Goal: Information Seeking & Learning: Learn about a topic

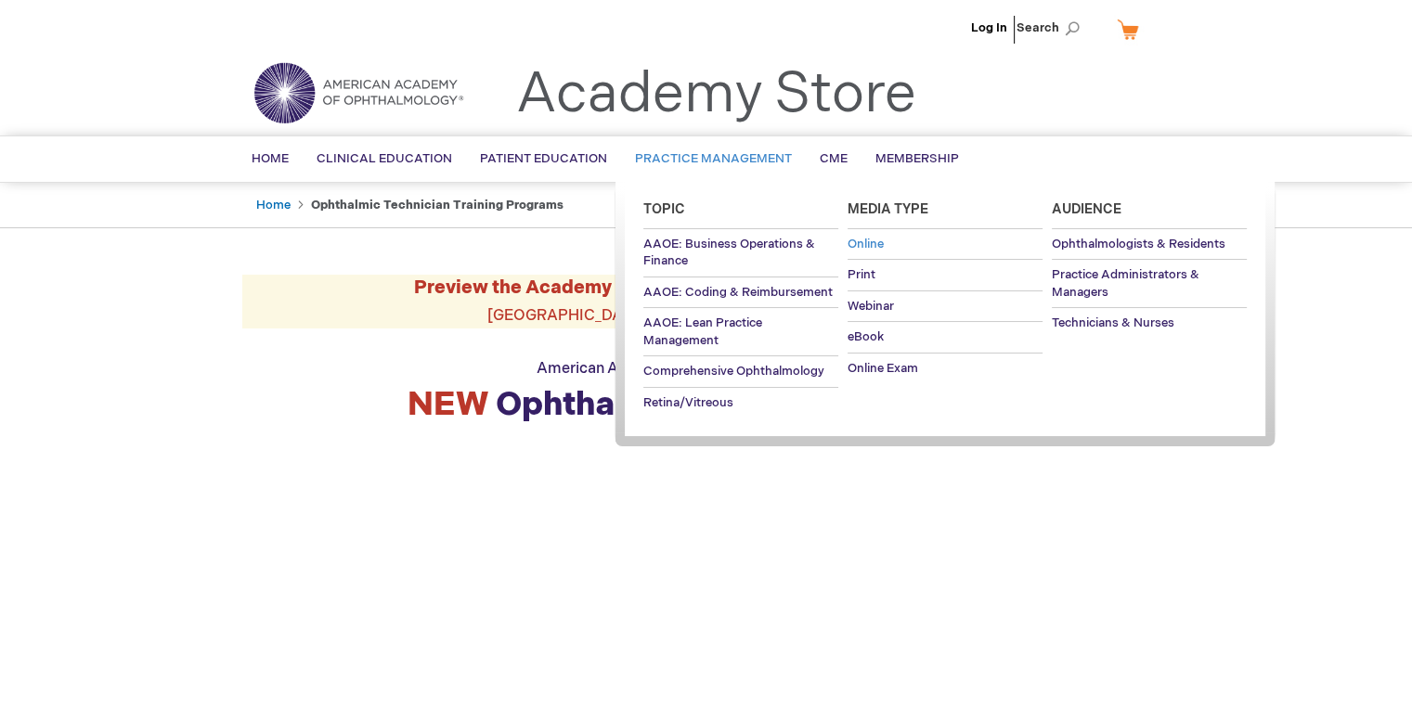
click at [859, 242] on span "Online" at bounding box center [865, 244] width 36 height 15
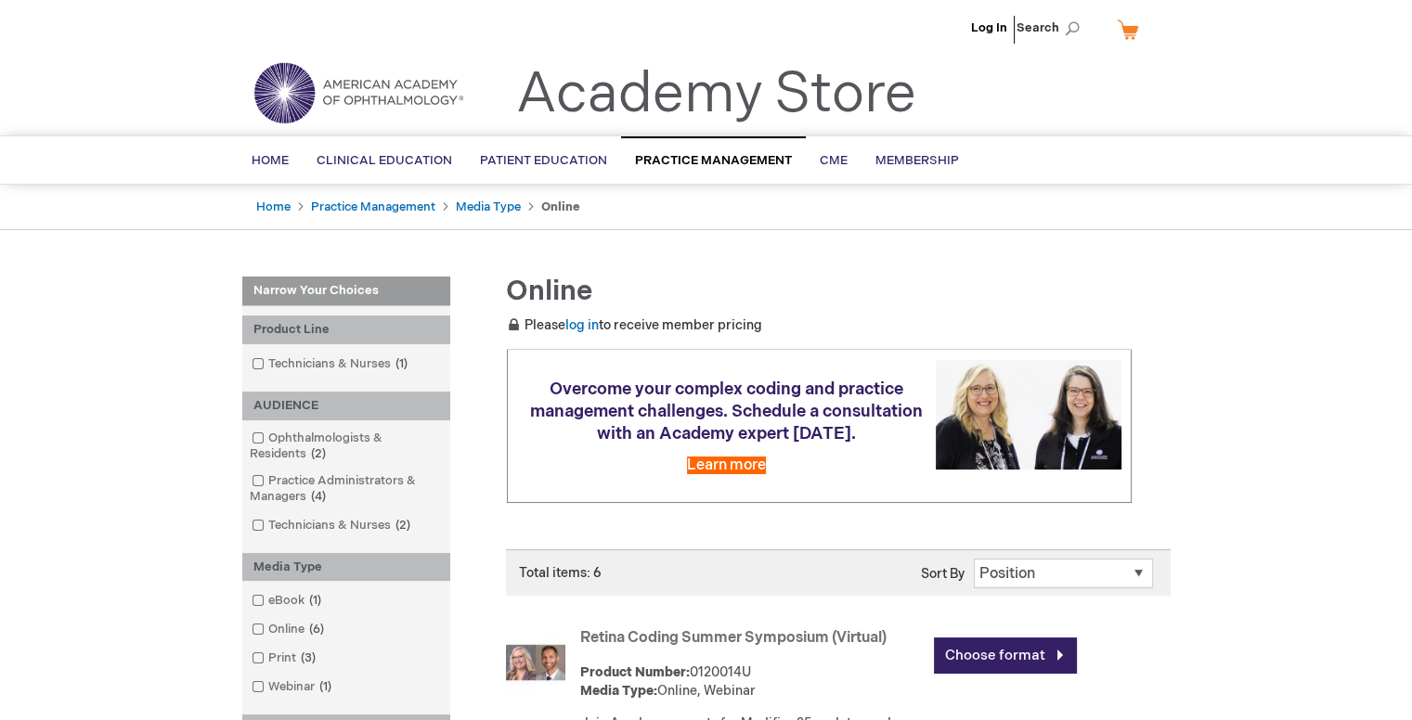
click at [293, 115] on img at bounding box center [358, 92] width 223 height 67
click at [258, 158] on span "Home" at bounding box center [270, 160] width 37 height 15
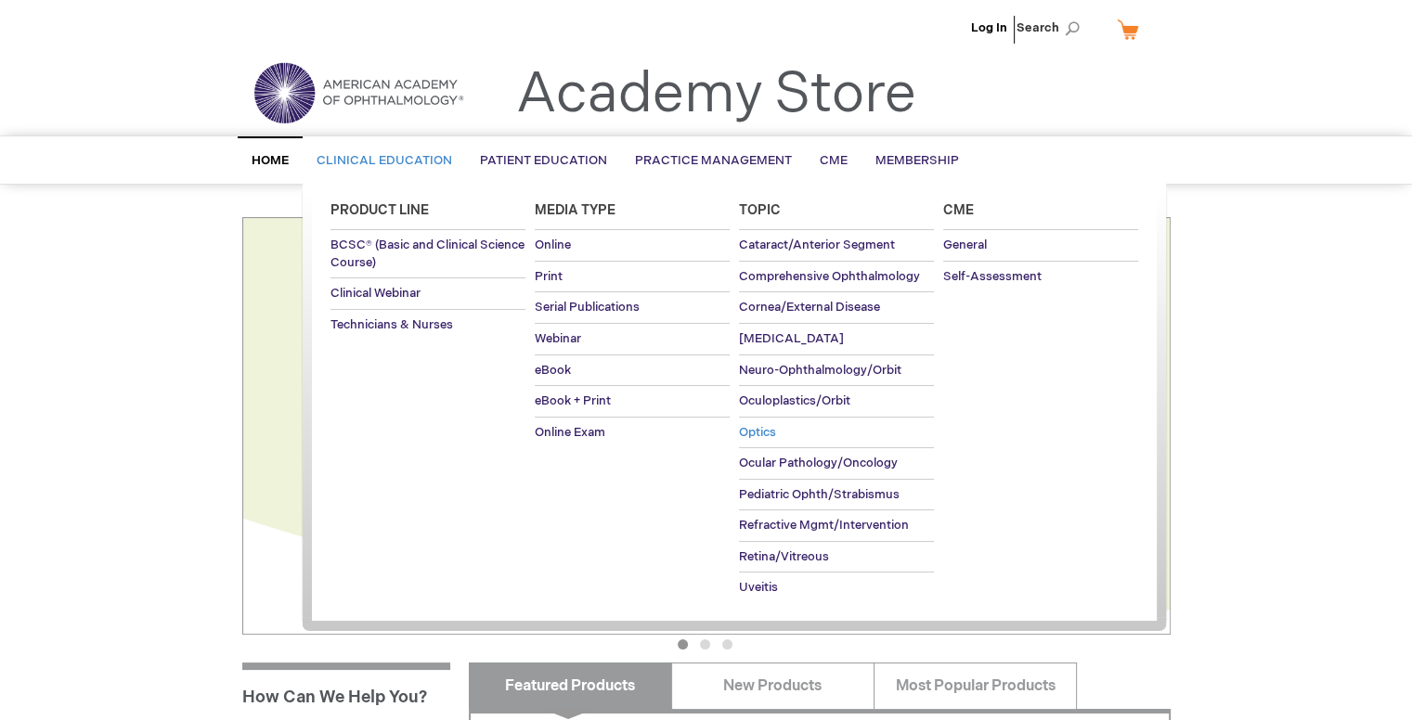
click at [756, 429] on span "Optics" at bounding box center [757, 432] width 37 height 15
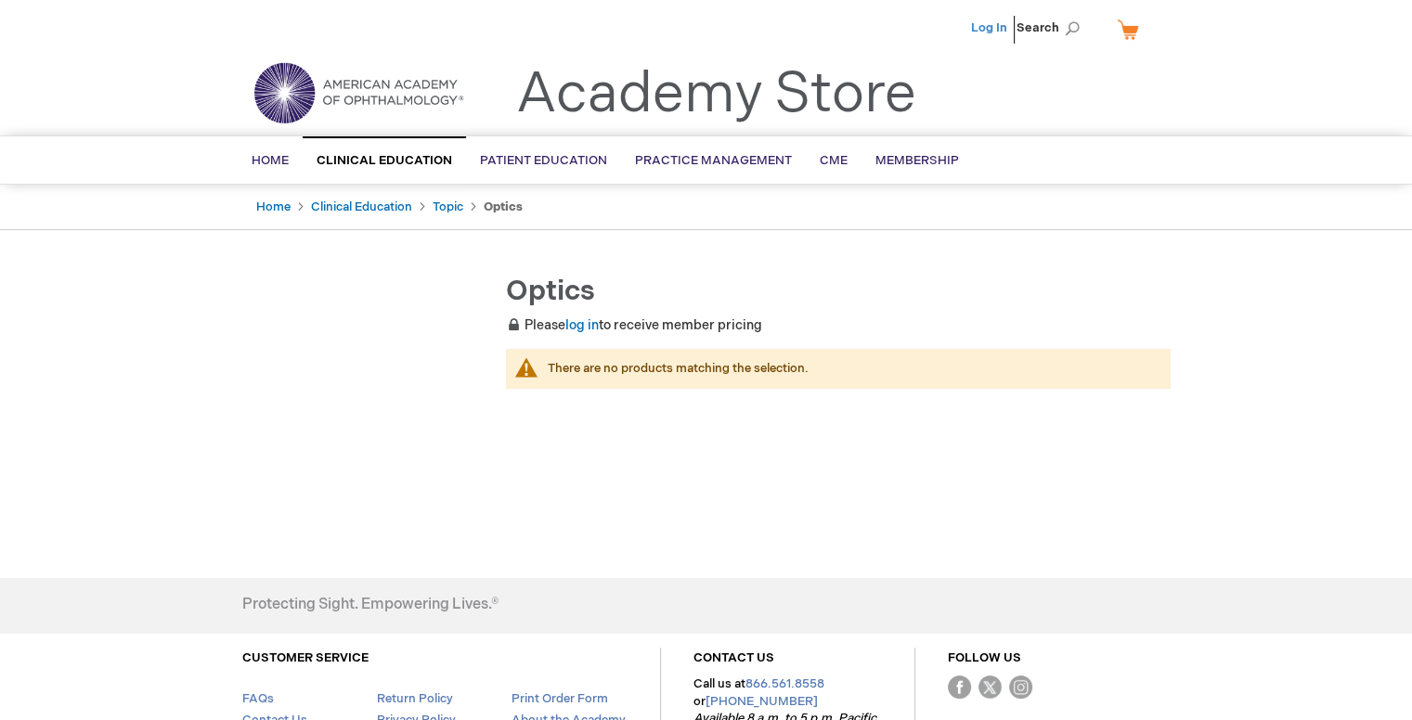
click at [985, 23] on link "Log In" at bounding box center [989, 27] width 36 height 15
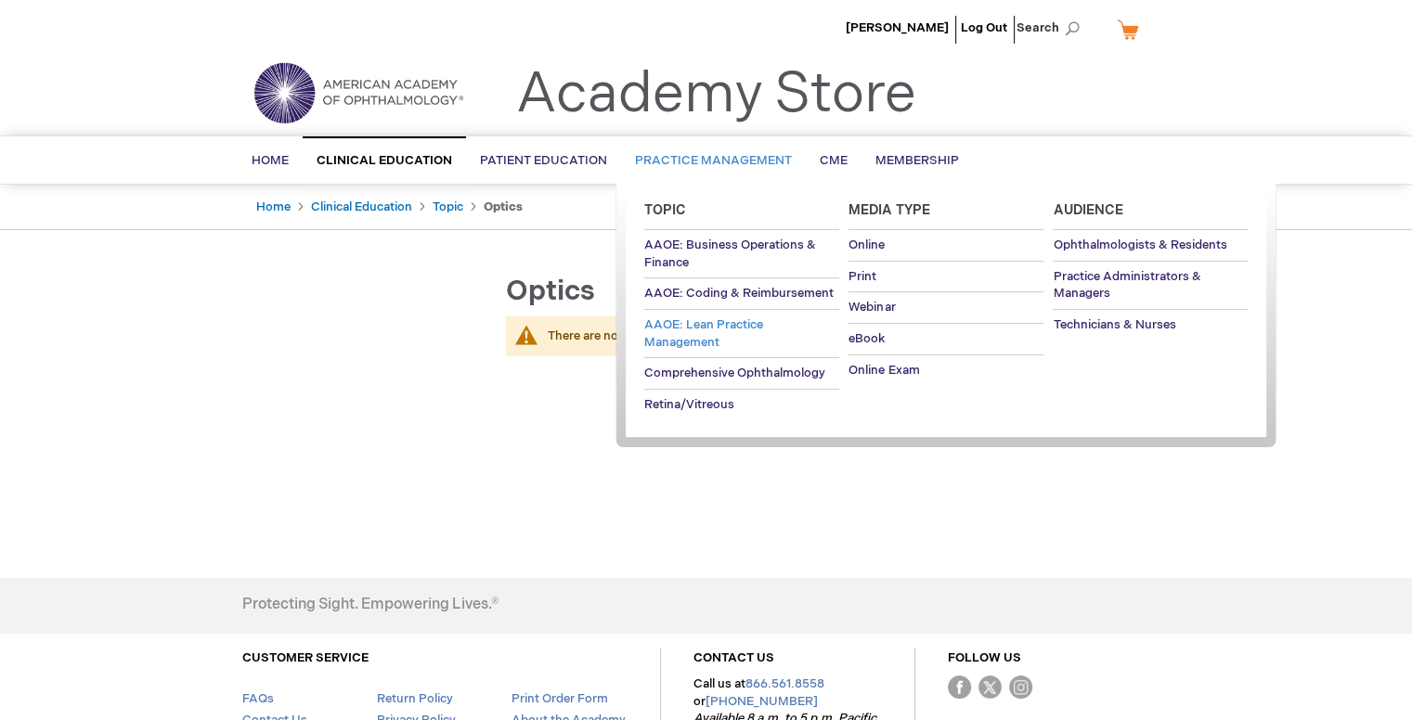
click at [724, 326] on span "AAOE: Lean Practice Management" at bounding box center [703, 333] width 119 height 32
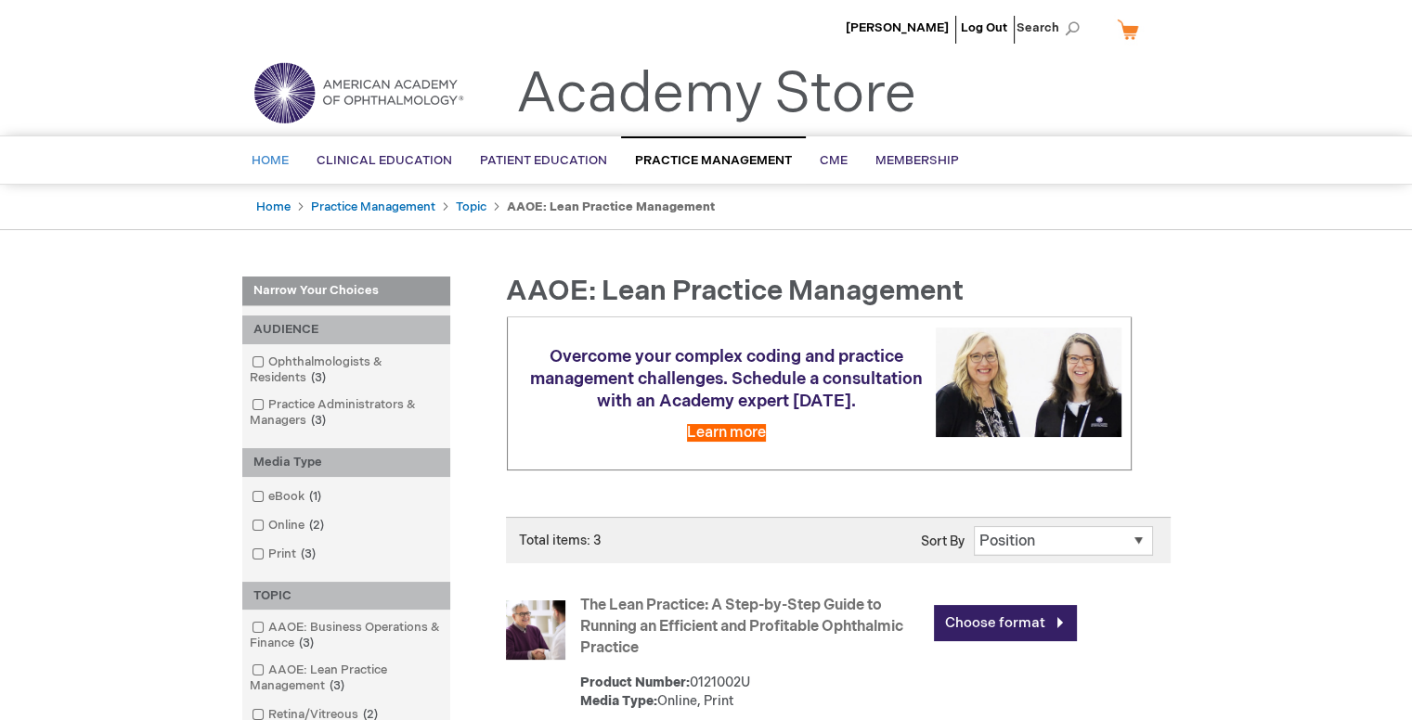
click at [255, 156] on span "Home" at bounding box center [270, 160] width 37 height 15
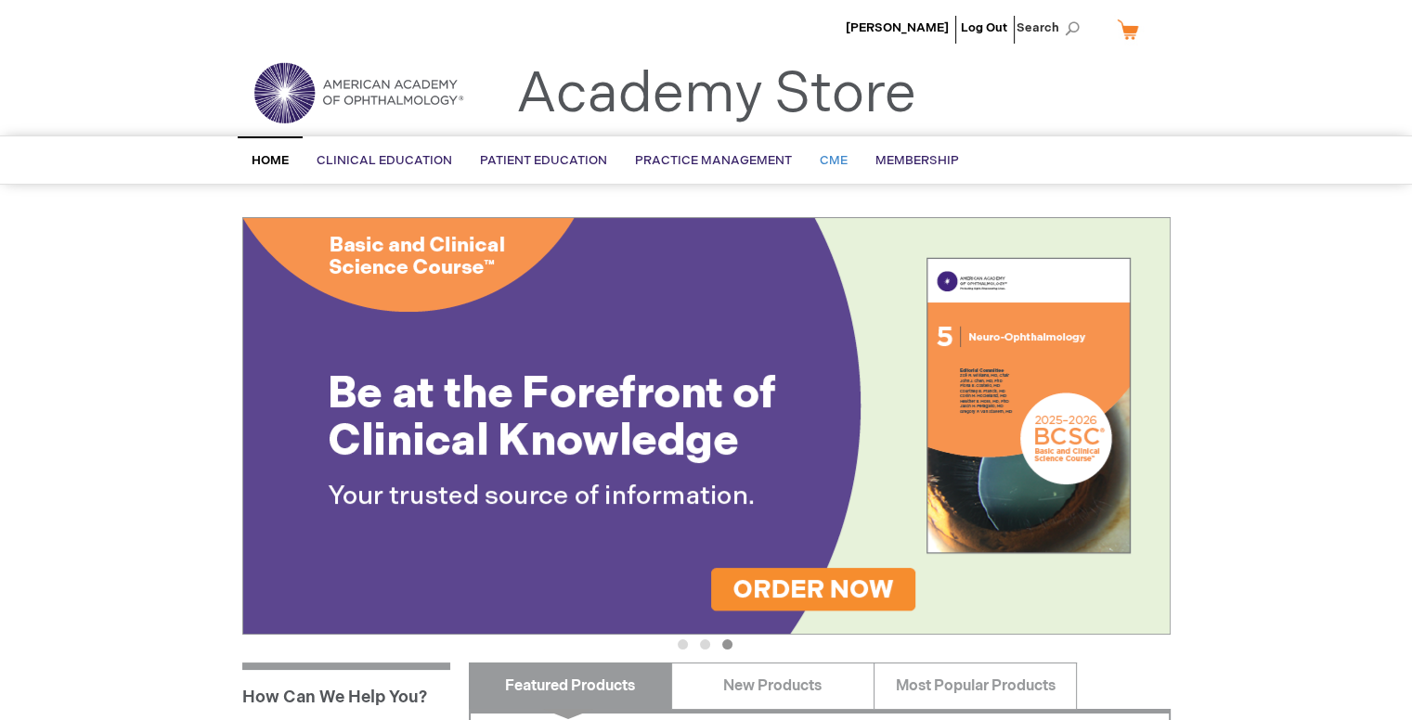
click at [823, 153] on span "CME" at bounding box center [834, 160] width 28 height 15
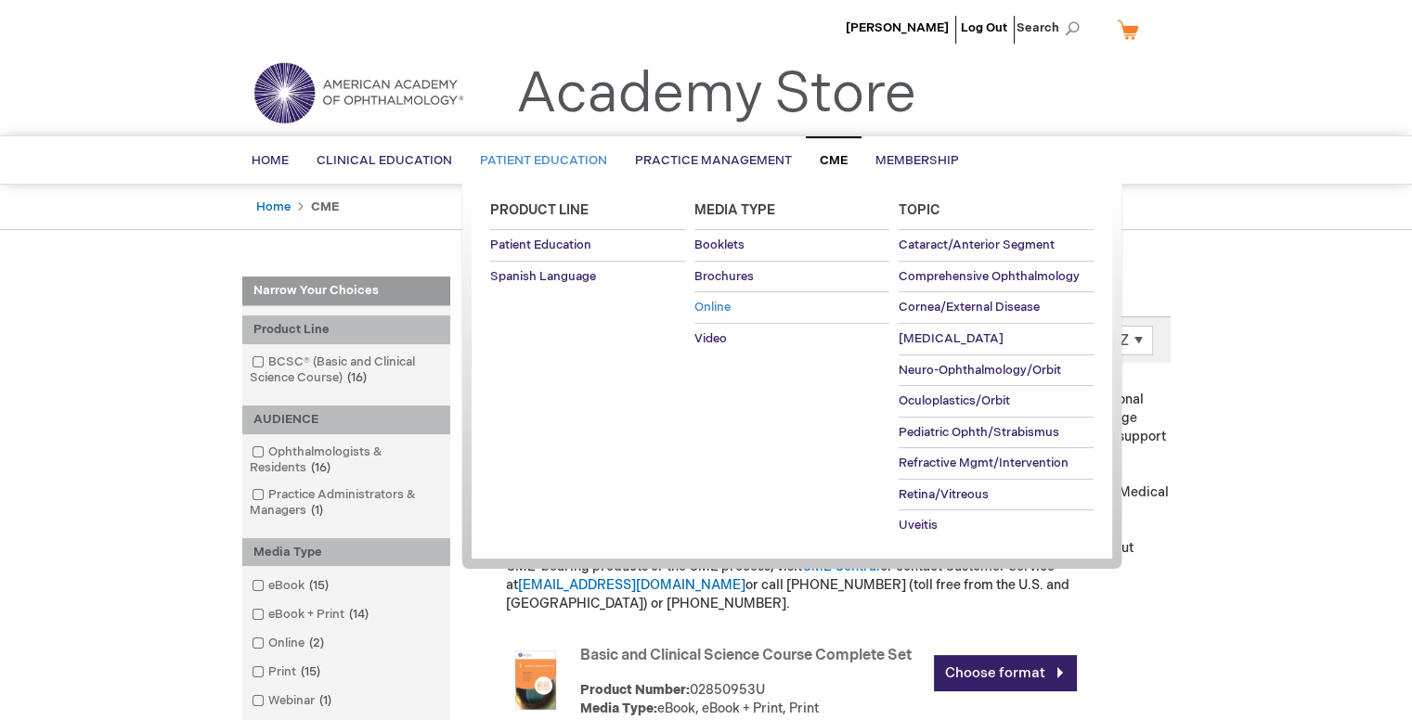
click at [710, 307] on span "Online" at bounding box center [712, 307] width 36 height 15
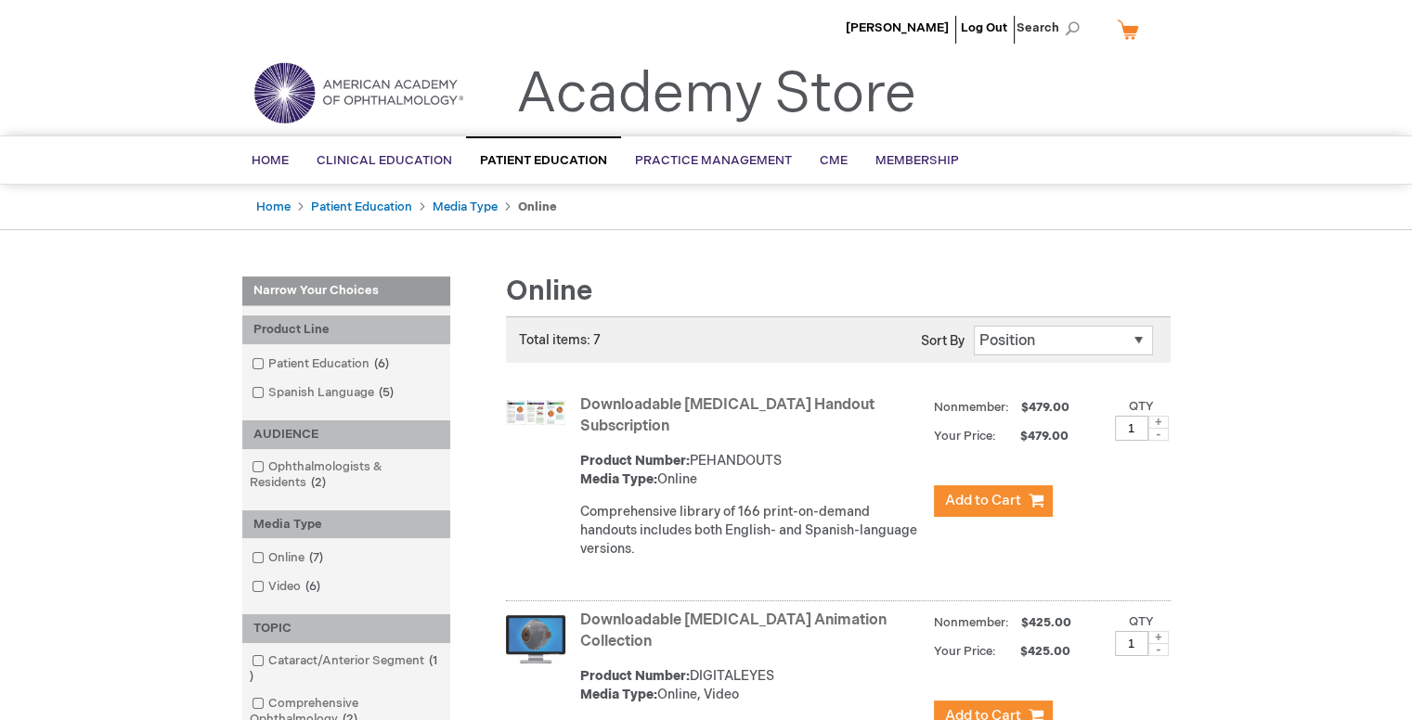
click at [429, 107] on img at bounding box center [358, 92] width 223 height 67
